Goal: Task Accomplishment & Management: Manage account settings

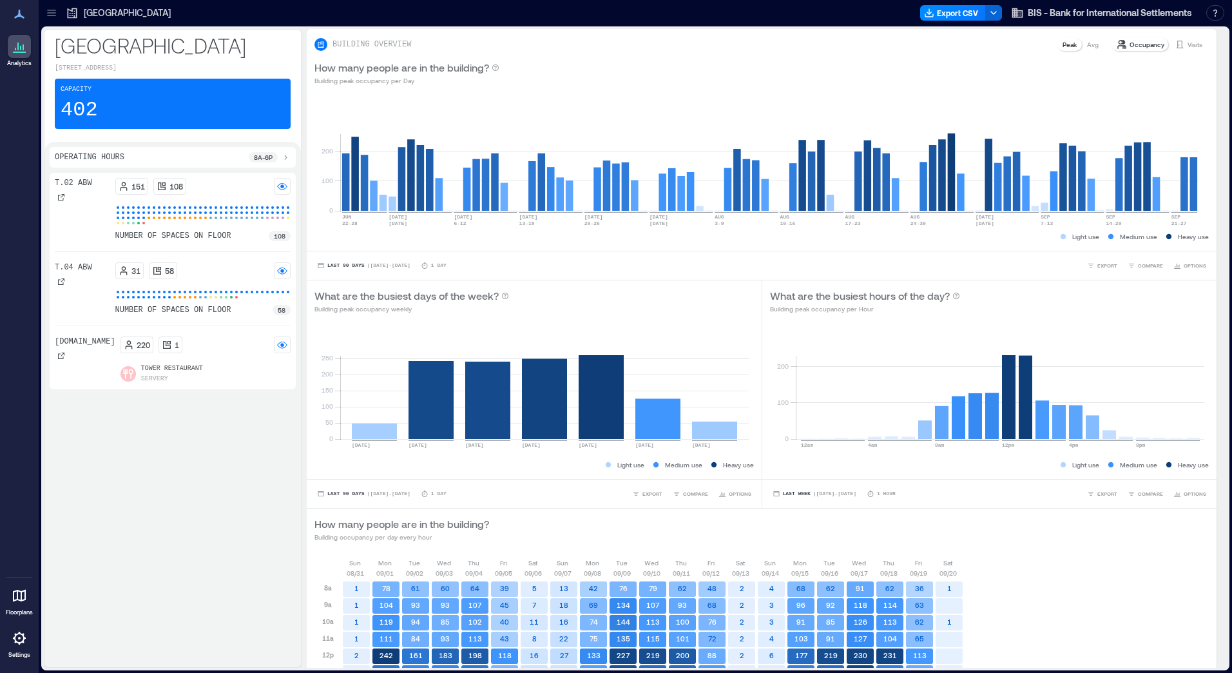
click at [76, 456] on div "T.02 ABW 151 108 number of spaces on floor 108 T.04 ABW 31 58 number of spaces …" at bounding box center [173, 417] width 246 height 489
click at [1057, 17] on span "BIS - Bank for International Settlements" at bounding box center [1110, 12] width 164 height 13
click at [1047, 53] on div "Logged in as [PERSON_NAME][EMAIL_ADDRESS][PERSON_NAME][DOMAIN_NAME] owner Your …" at bounding box center [1162, 62] width 314 height 77
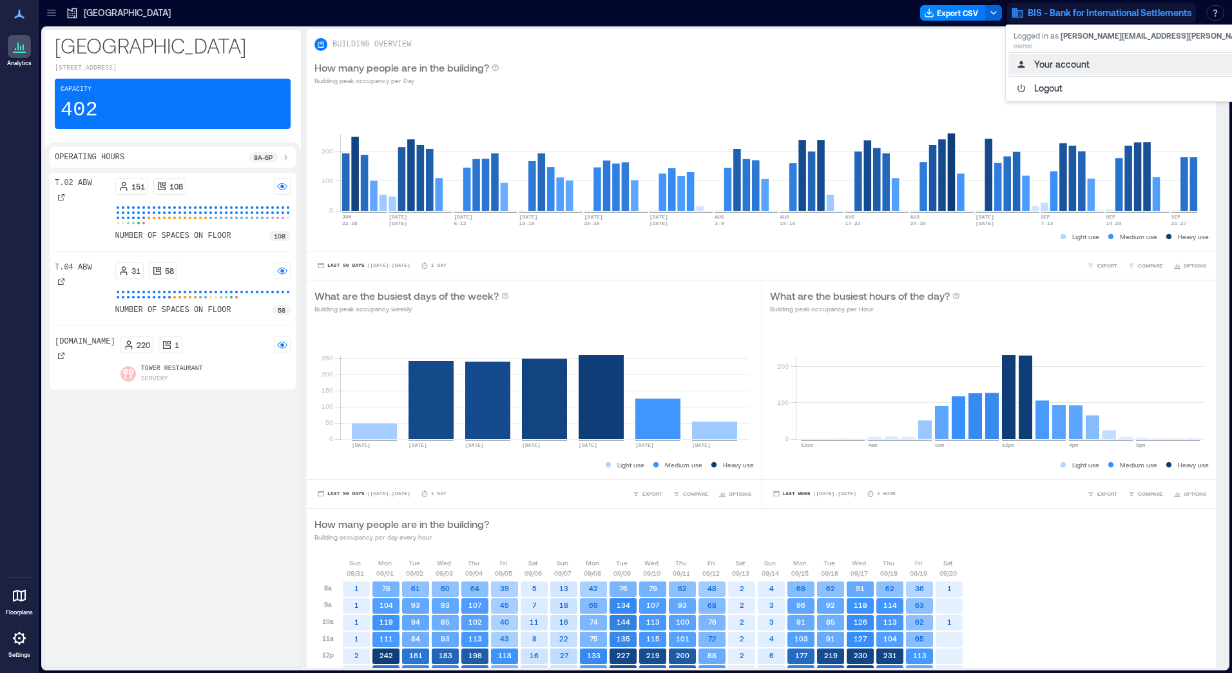
click at [1038, 66] on button "Your account" at bounding box center [1162, 64] width 308 height 21
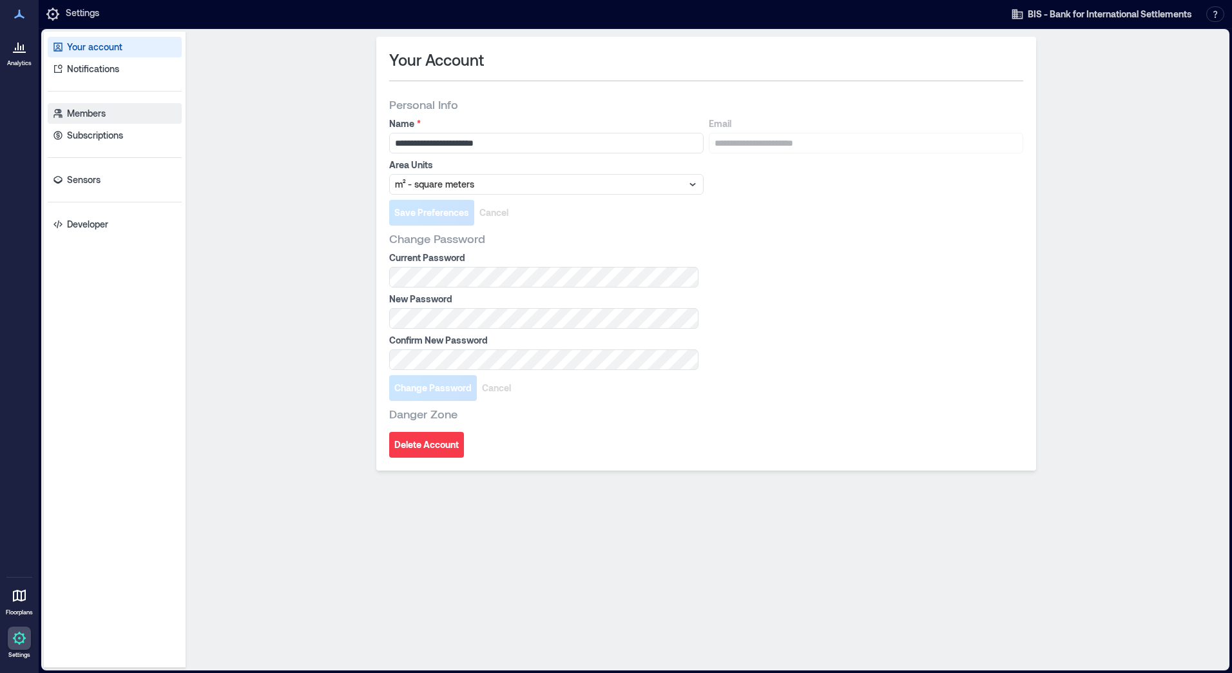
click at [86, 115] on p "Members" at bounding box center [86, 113] width 39 height 13
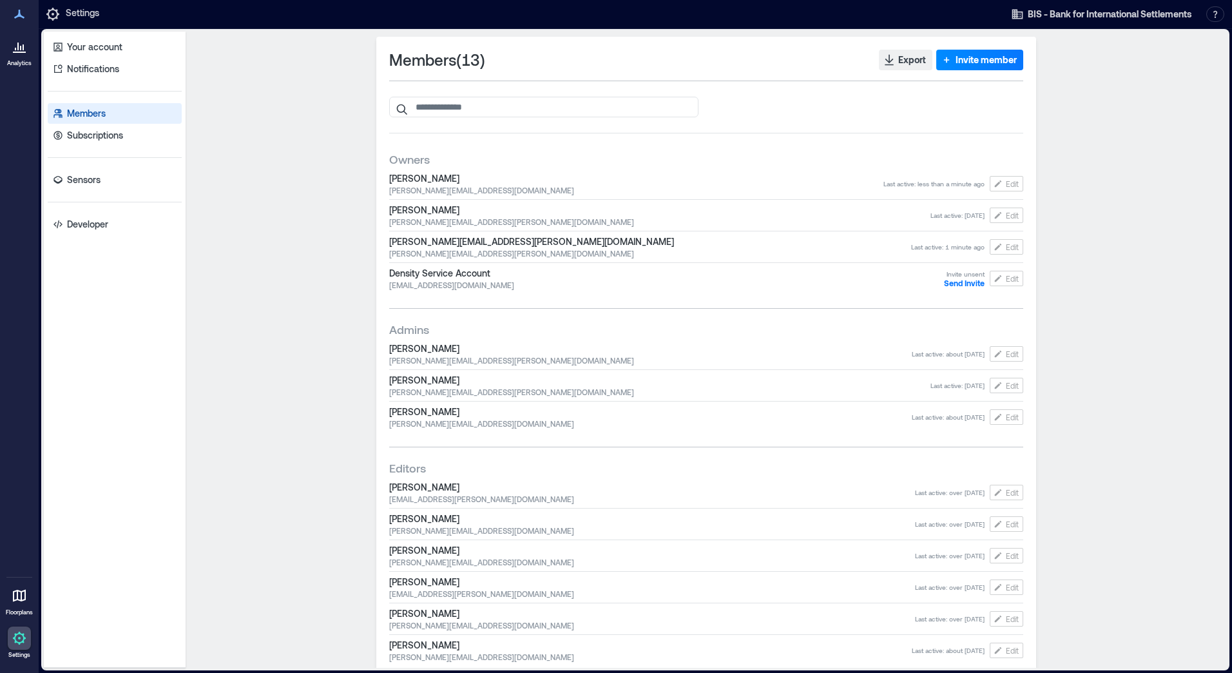
click at [441, 189] on span "[PERSON_NAME][EMAIL_ADDRESS][DOMAIN_NAME]" at bounding box center [636, 190] width 494 height 10
click at [328, 200] on div "Members ( 13 ) Export Invite member Owners [PERSON_NAME] [PERSON_NAME][EMAIL_AD…" at bounding box center [706, 350] width 1031 height 626
click at [336, 427] on div "Members ( 13 ) Export Invite member Owners [PERSON_NAME] [PERSON_NAME][EMAIL_AD…" at bounding box center [706, 350] width 1031 height 626
click at [253, 436] on div "Members ( 13 ) Export Invite member Owners [PERSON_NAME] [PERSON_NAME][EMAIL_AD…" at bounding box center [706, 350] width 1031 height 626
